Goal: Task Accomplishment & Management: Manage account settings

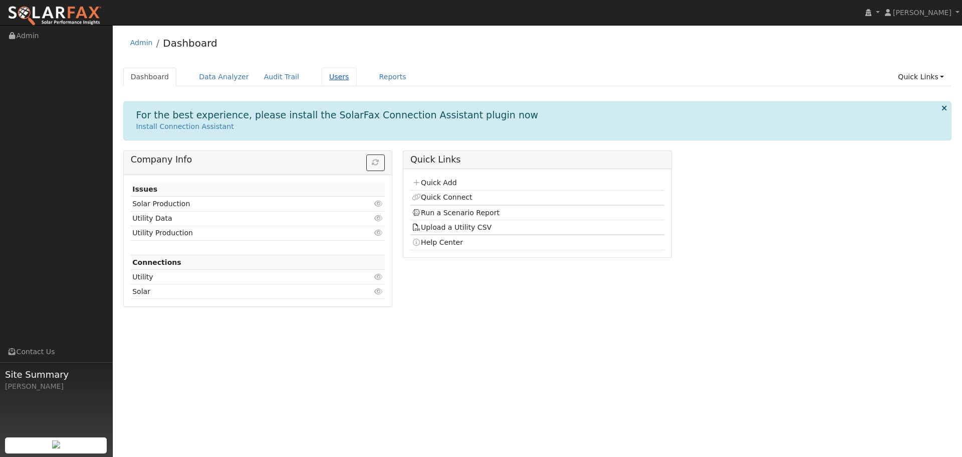
click at [322, 69] on link "Users" at bounding box center [339, 77] width 35 height 19
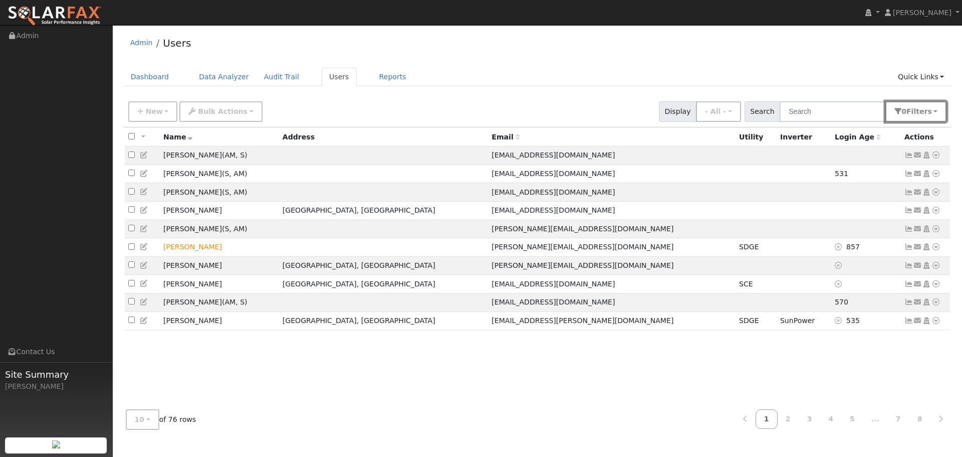
click at [912, 110] on button "0 Filter s" at bounding box center [916, 111] width 61 height 21
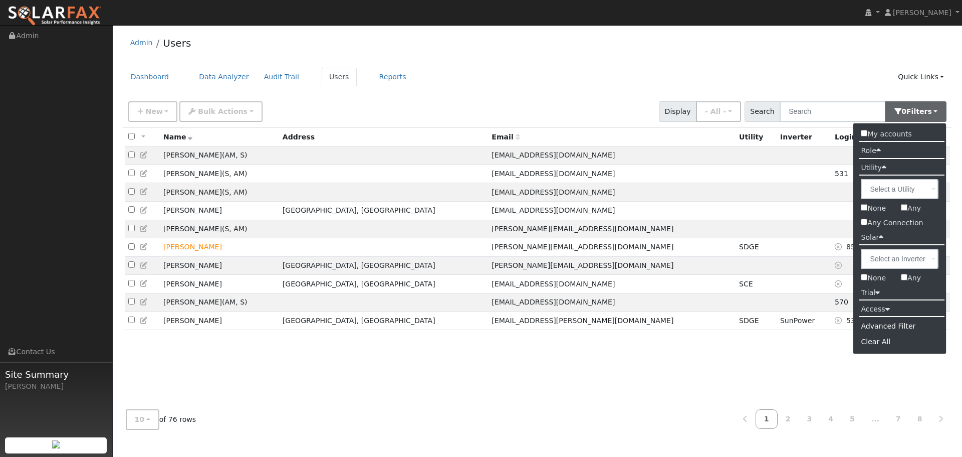
click at [875, 311] on label "Access" at bounding box center [876, 309] width 44 height 15
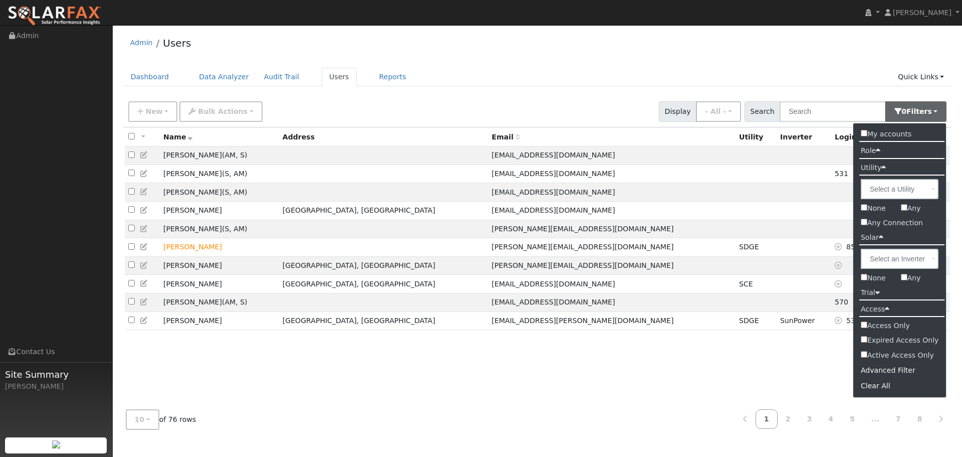
click at [865, 354] on input "Active Access Only" at bounding box center [864, 354] width 7 height 7
checkbox input "true"
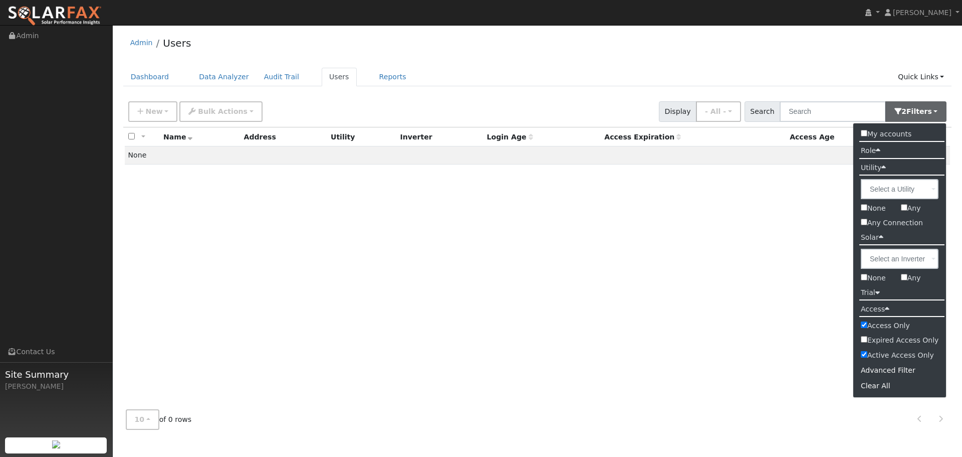
click at [863, 292] on label "Trial" at bounding box center [871, 292] width 34 height 15
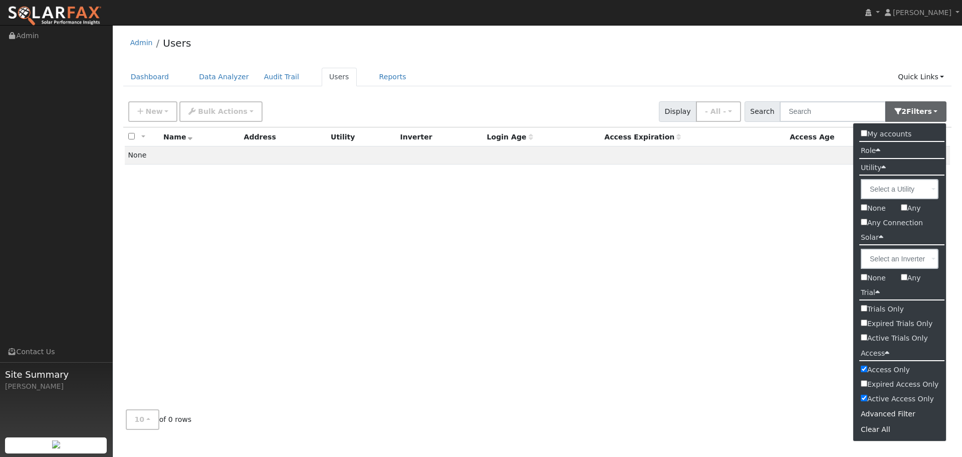
click at [866, 337] on input "Active Trials Only" at bounding box center [864, 337] width 7 height 7
checkbox input "true"
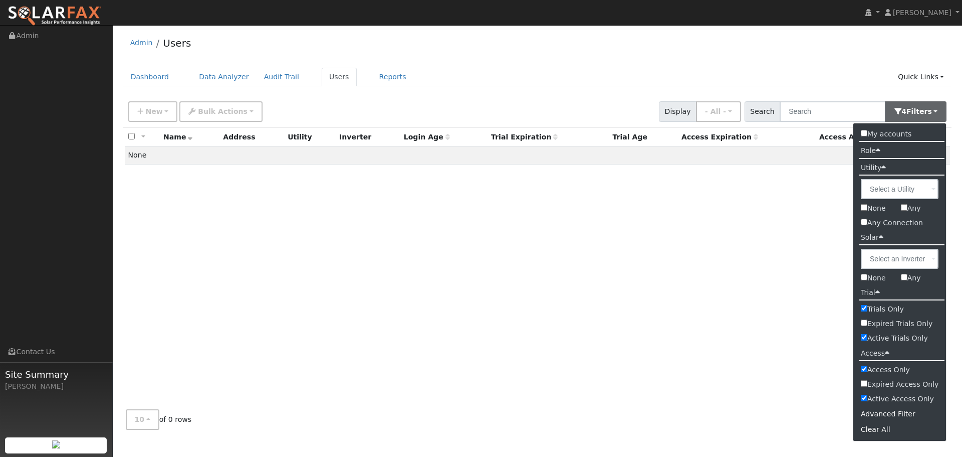
click at [864, 321] on input "Expired Trials Only" at bounding box center [864, 322] width 7 height 7
checkbox input "true"
checkbox input "false"
click at [864, 321] on input "Expired Trials Only" at bounding box center [864, 322] width 7 height 7
checkbox input "false"
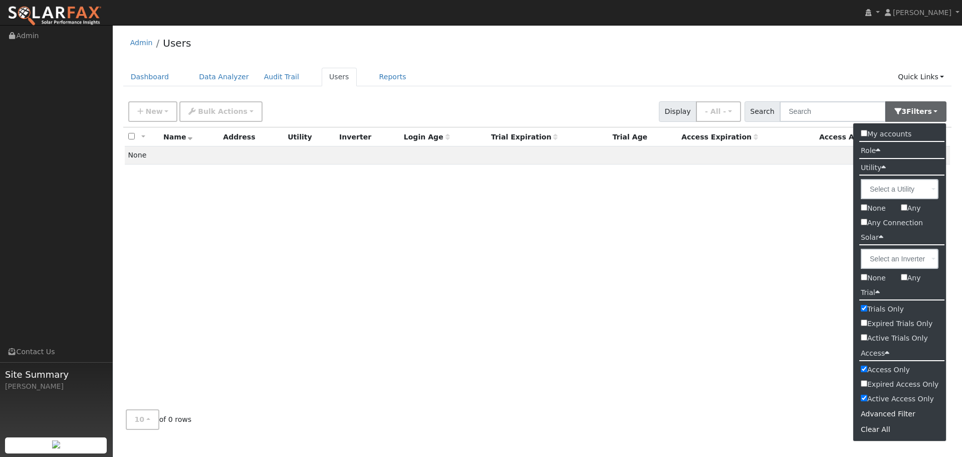
click at [907, 276] on input "Any" at bounding box center [904, 277] width 7 height 7
checkbox input "true"
